Goal: Check status: Check status

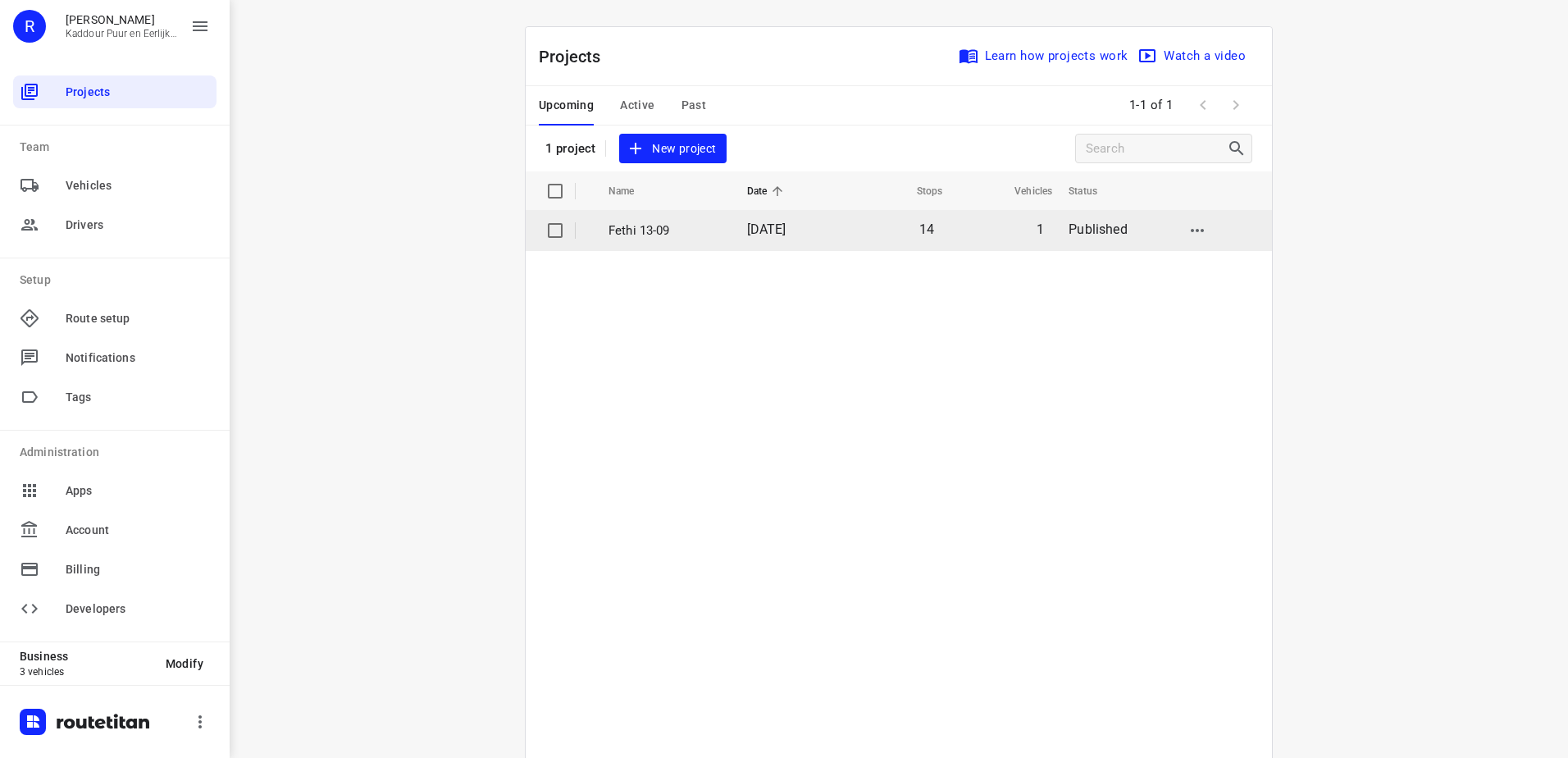
click at [689, 236] on p "Fethi 13-09" at bounding box center [666, 230] width 114 height 19
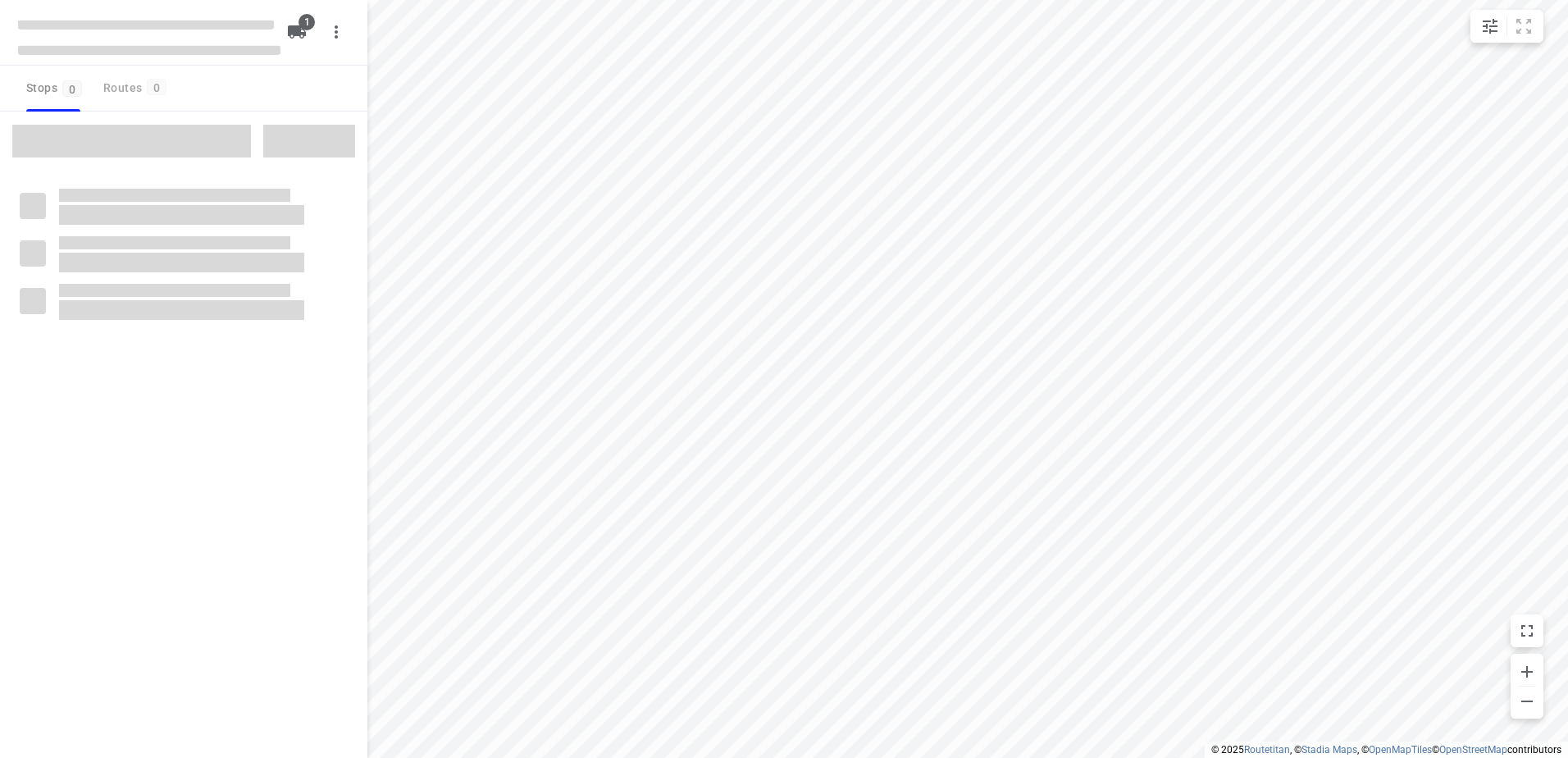
type input "distance"
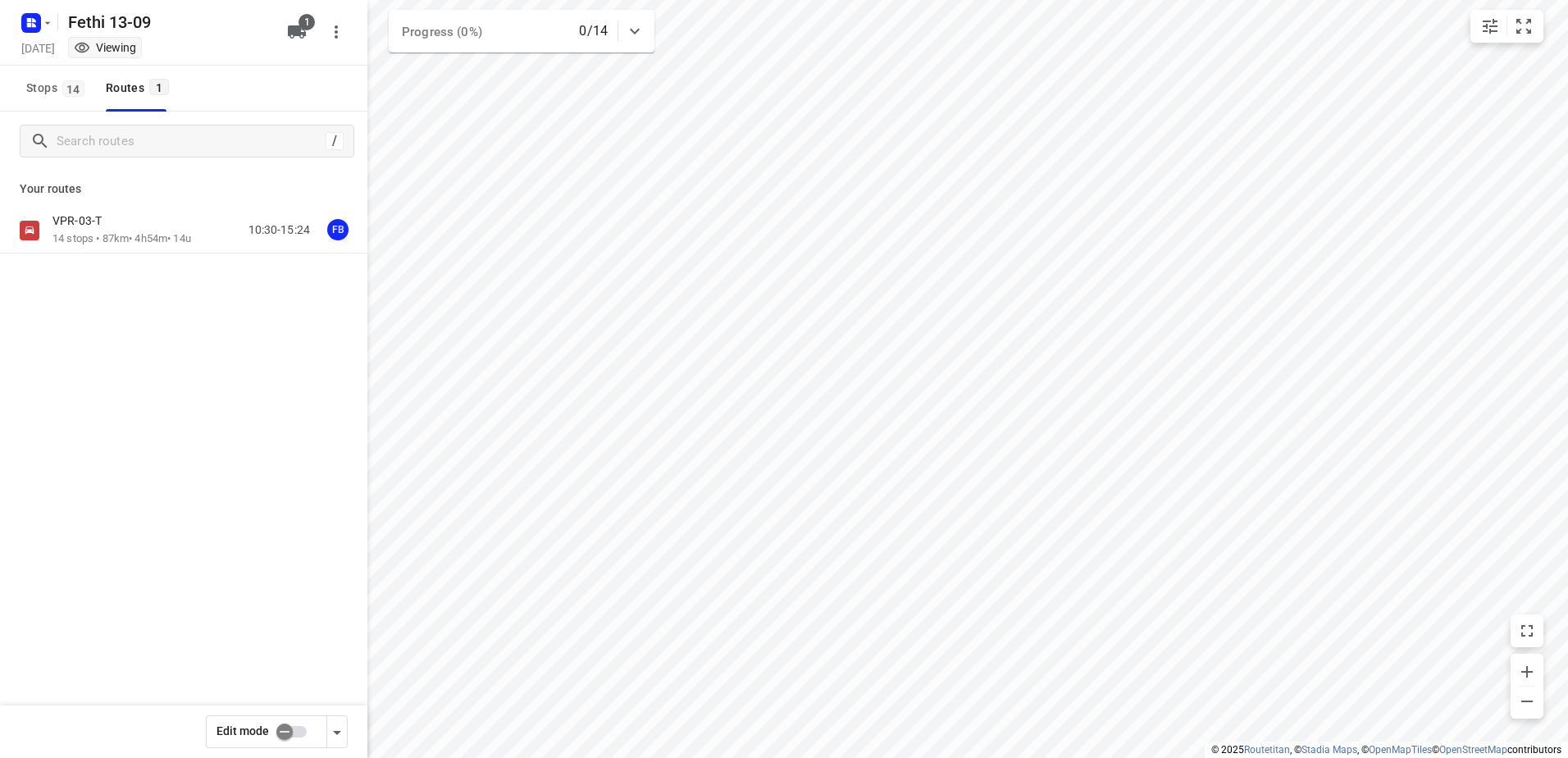
click at [133, 205] on div "Your routes VPR-03-T 14 stops • 87km • 4h54m • 14u 10:30-15:24 FB" at bounding box center [183, 270] width 368 height 198
click at [126, 219] on div "VPR-03-T" at bounding box center [122, 222] width 139 height 18
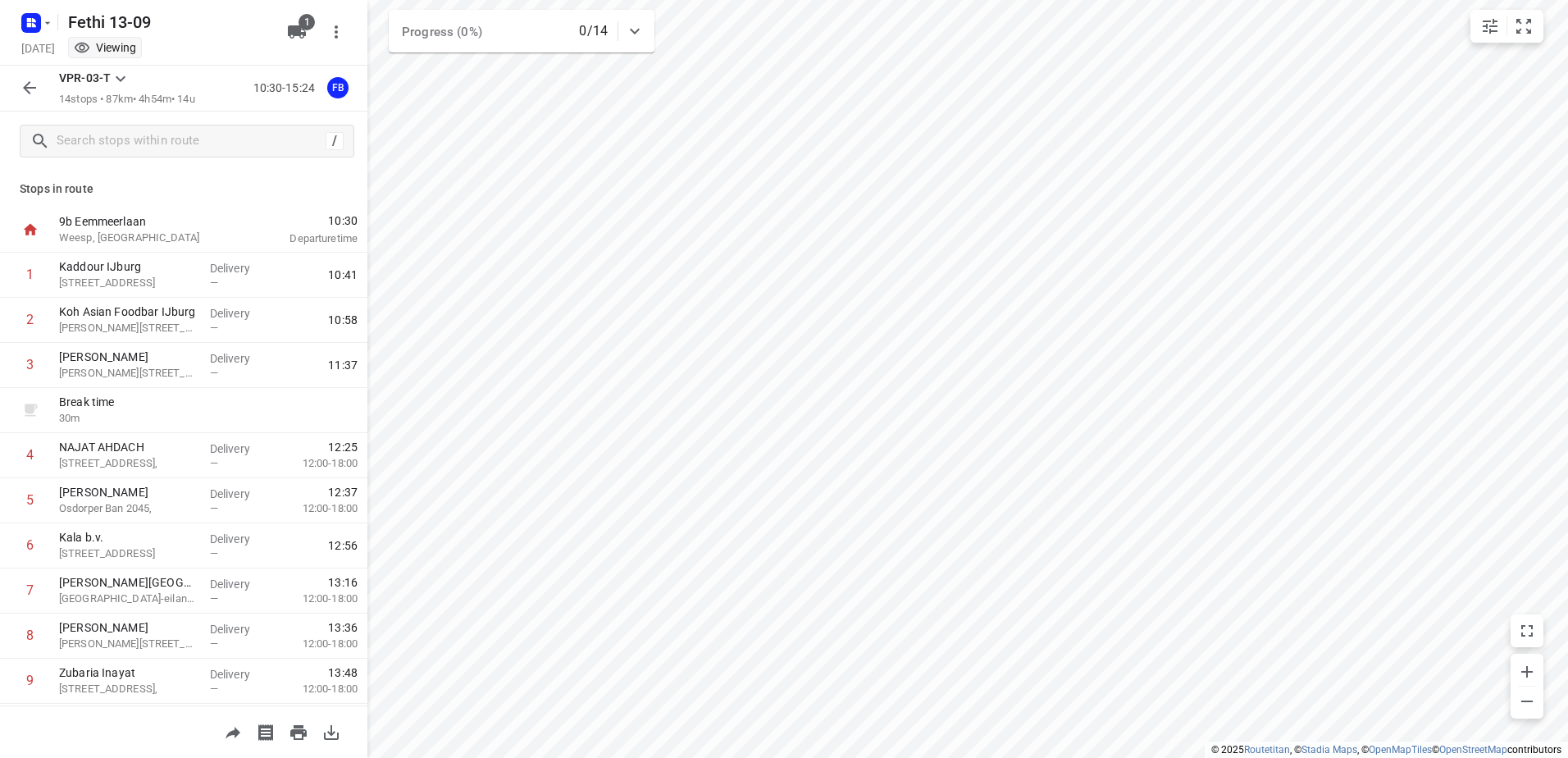
click at [12, 82] on div "VPR-03-T 14 stops • 87km • 4h54m • 14u 10:30-15:24 FB" at bounding box center [183, 89] width 368 height 46
click at [24, 82] on icon "button" at bounding box center [29, 88] width 20 height 20
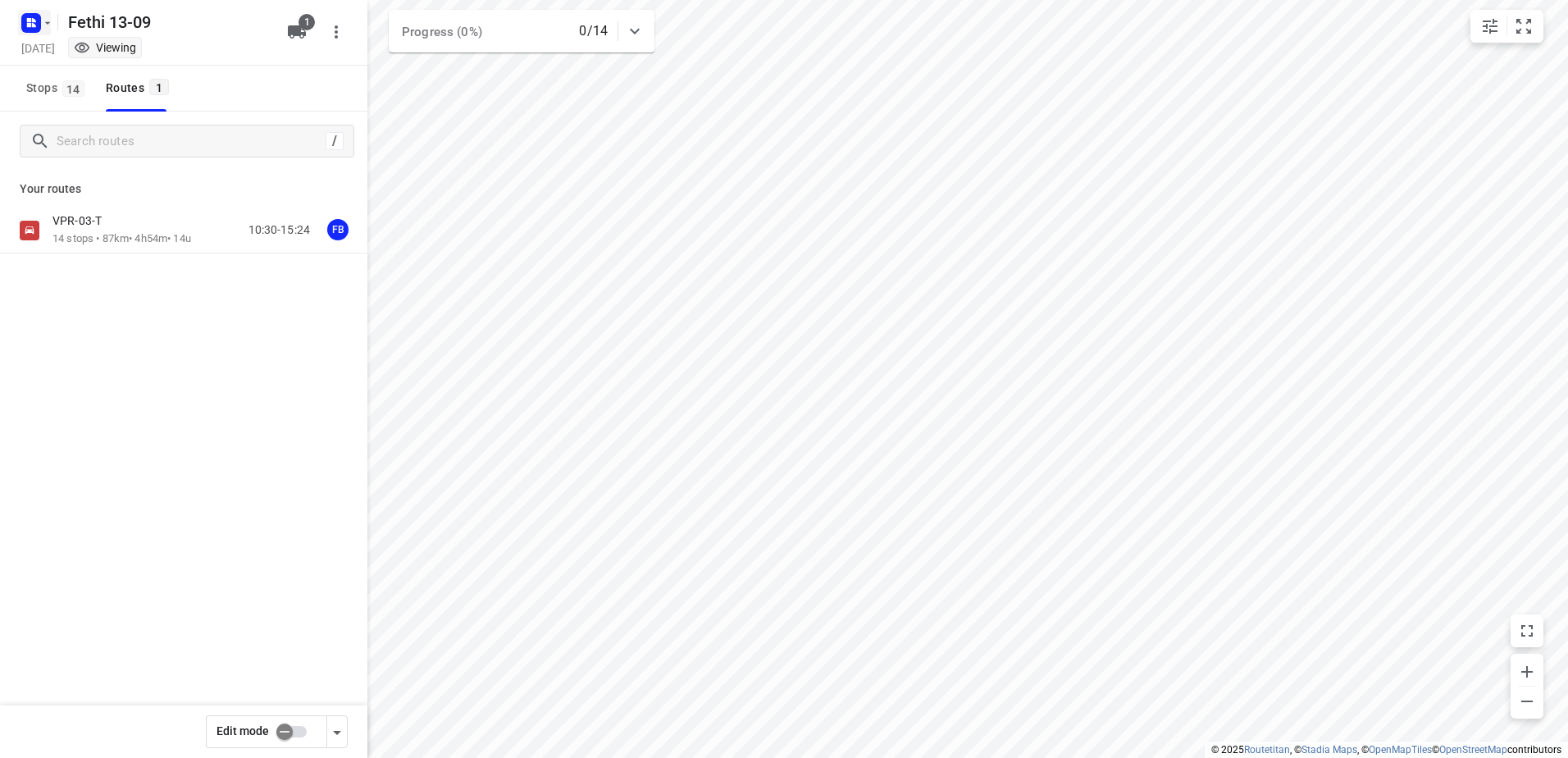
click at [35, 34] on icon "button" at bounding box center [30, 22] width 26 height 26
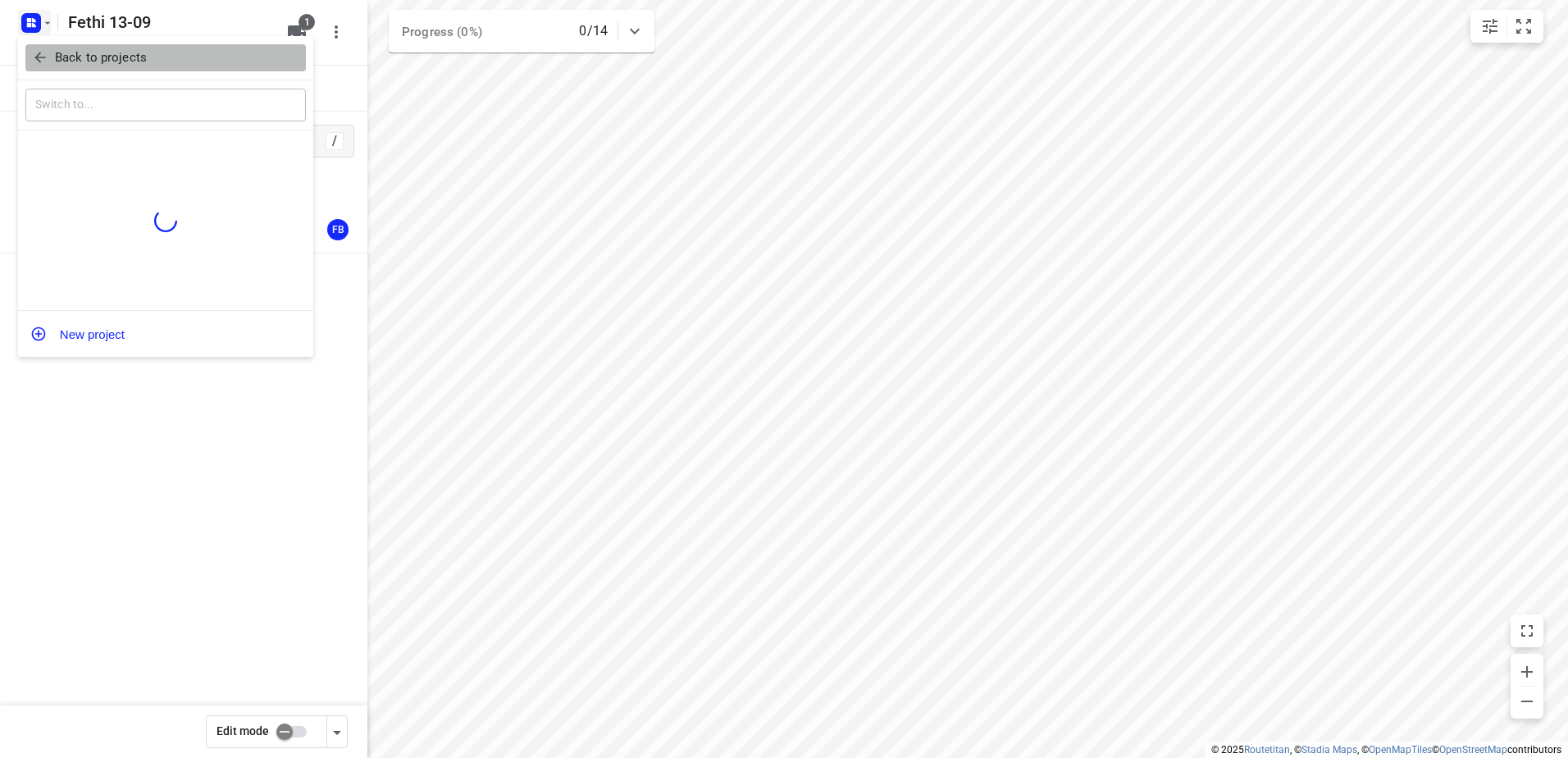
click at [75, 69] on button "Back to projects" at bounding box center [166, 58] width 280 height 27
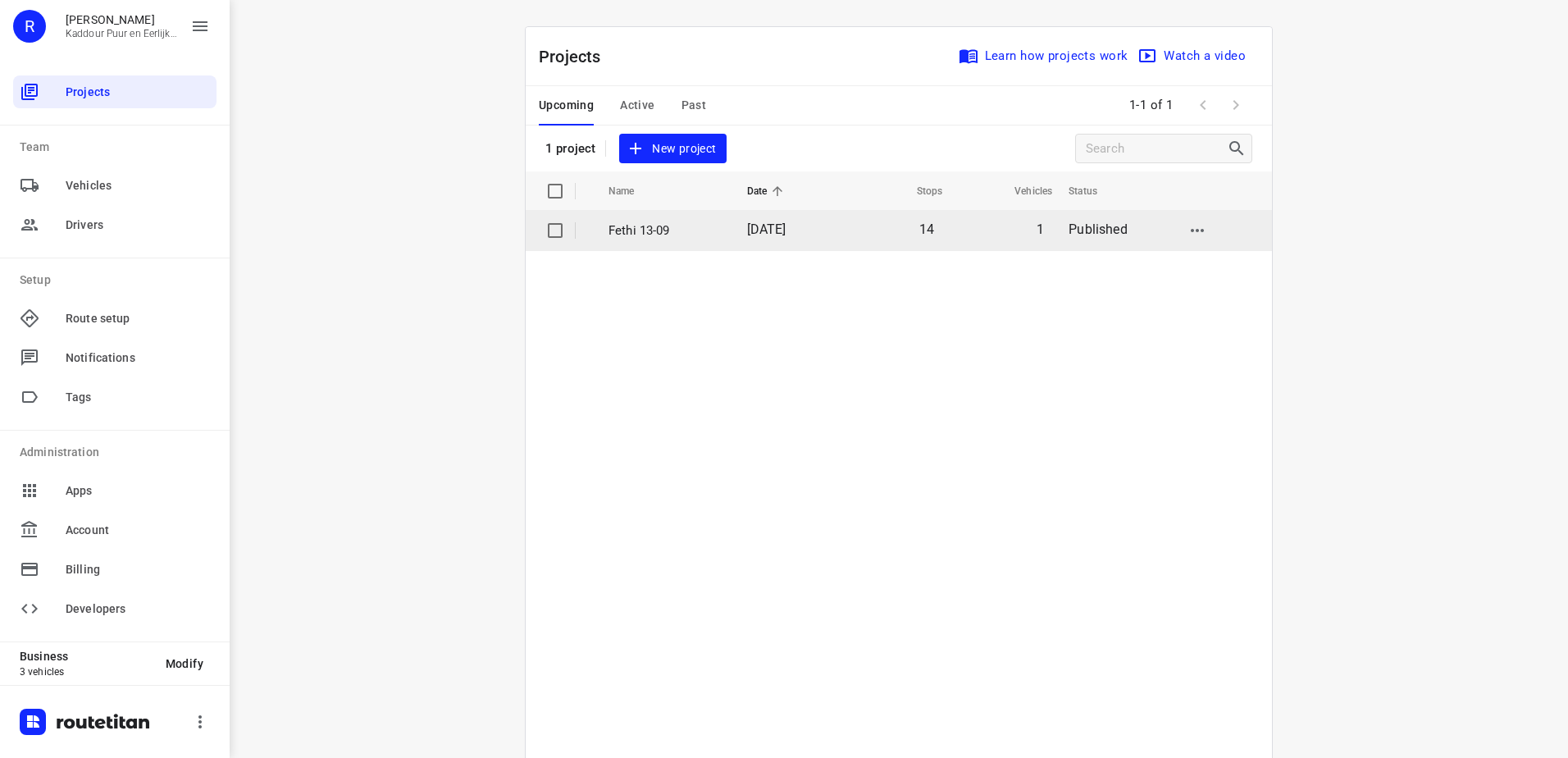
click at [707, 242] on td "Fethi 13-09" at bounding box center [662, 230] width 141 height 39
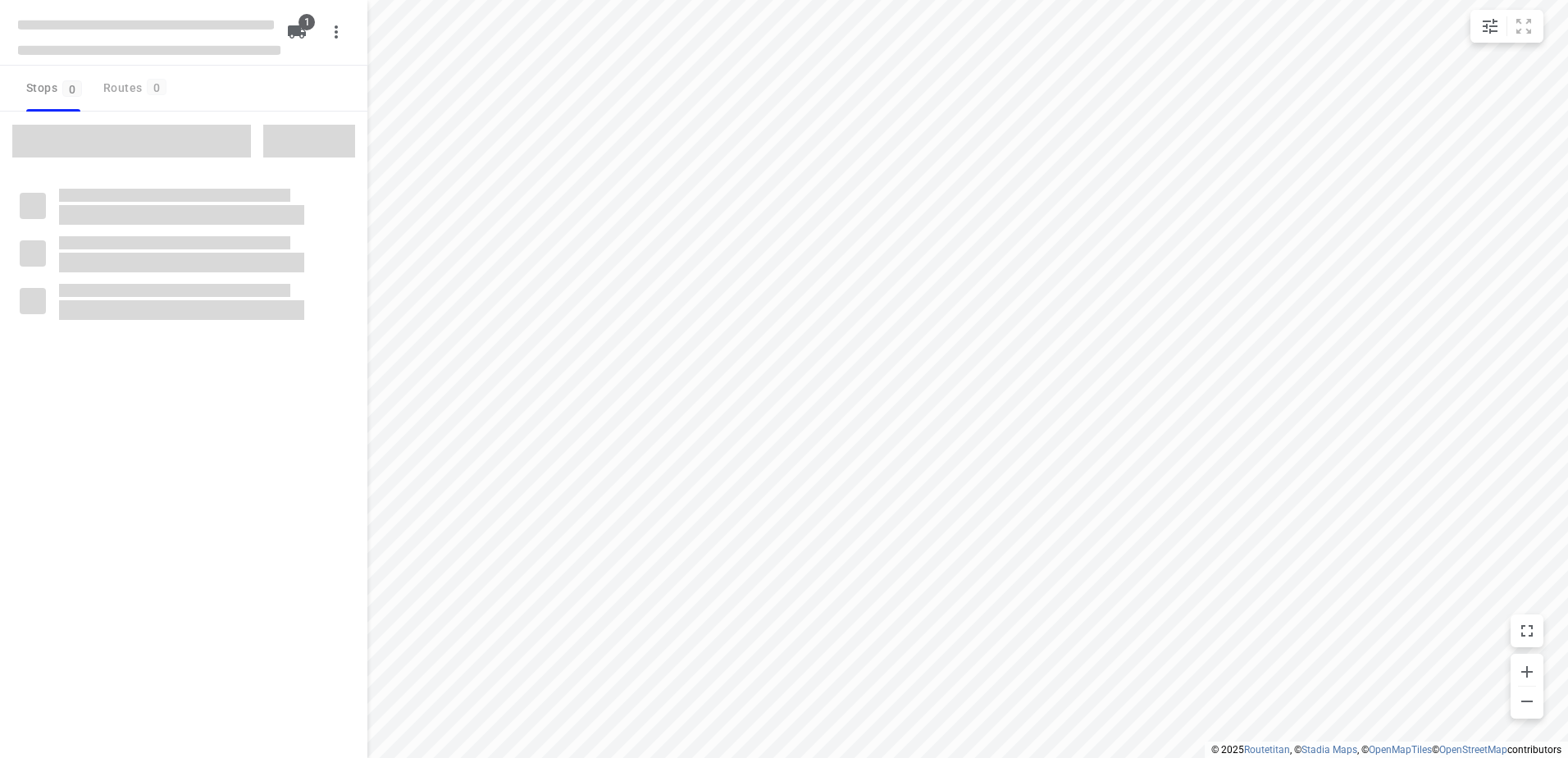
type input "distance"
